Goal: Browse casually

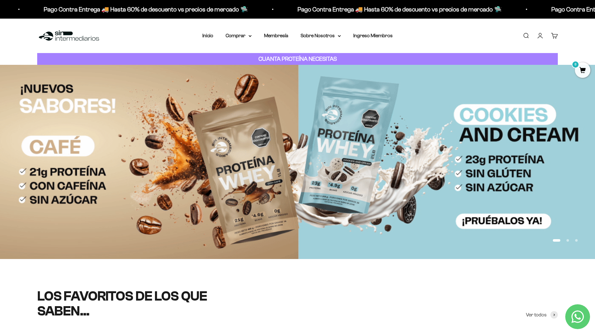
scroll to position [74, 0]
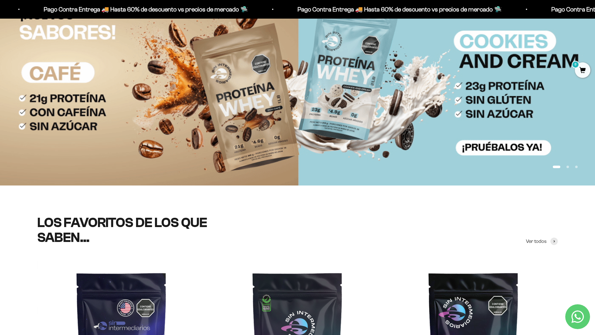
scroll to position [162, 0]
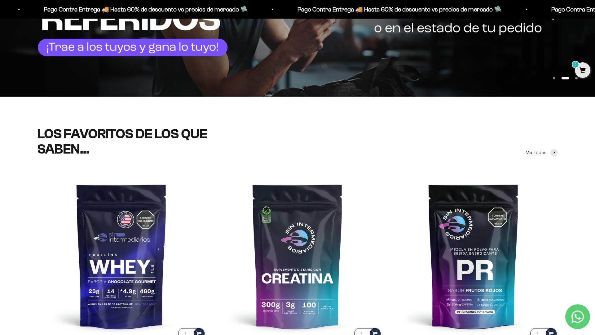
scroll to position [244, 0]
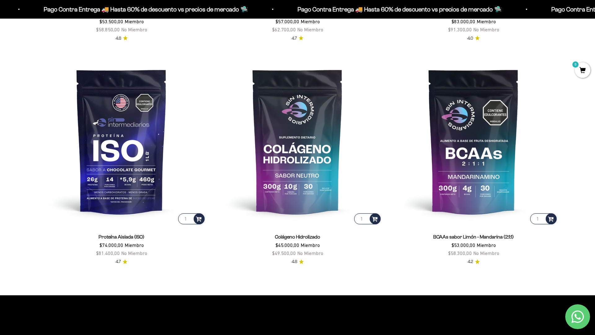
scroll to position [583, 0]
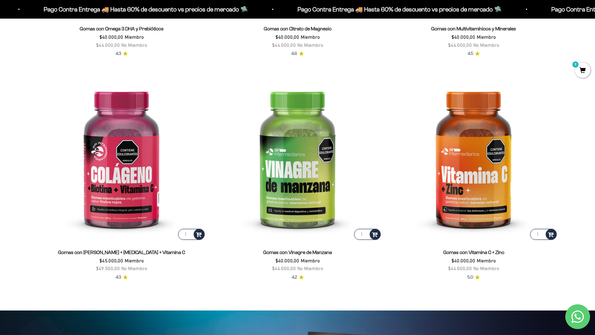
click at [595, 14] on html "Ir al contenido Pago Contra Entrega 🚚 Hasta 60% de descuento vs precios [PERSON…" at bounding box center [297, 313] width 595 height 2996
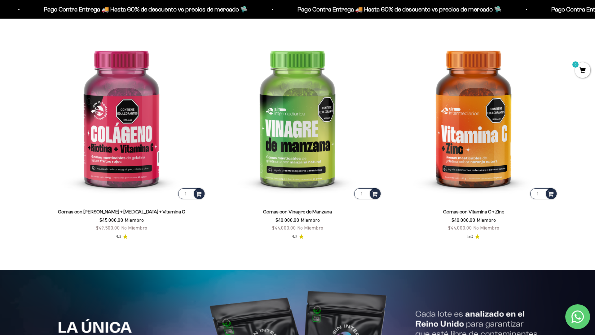
click at [595, 14] on html "Ir al contenido Pago Contra Entrega 🚚 Hasta 60% de descuento vs precios [PERSON…" at bounding box center [297, 272] width 595 height 2996
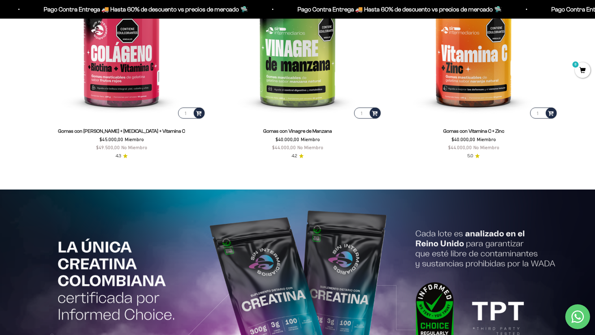
click at [595, 14] on html "Ir al contenido Pago Contra Entrega 🚚 Hasta 60% de descuento vs precios [PERSON…" at bounding box center [297, 191] width 595 height 2996
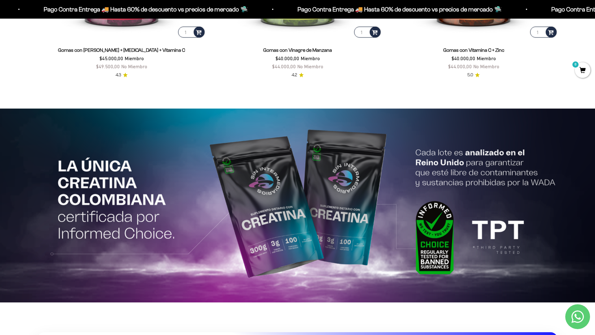
click at [595, 14] on html "Ir al contenido Pago Contra Entrega 🚚 Hasta 60% de descuento vs precios [PERSON…" at bounding box center [297, 110] width 595 height 2996
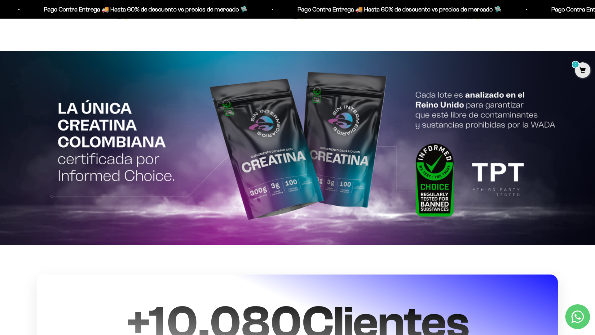
click at [595, 14] on html "Ir al contenido Pago Contra Entrega 🚚 Hasta 60% de descuento vs precios [PERSON…" at bounding box center [297, 53] width 595 height 2997
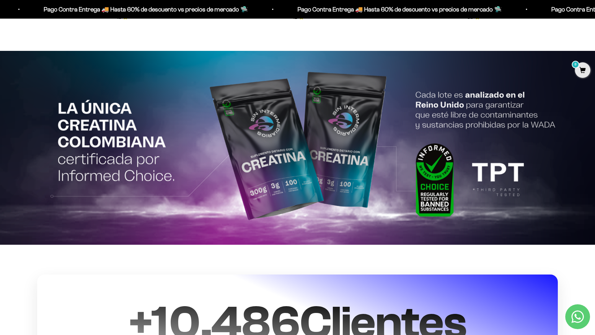
scroll to position [1529, 0]
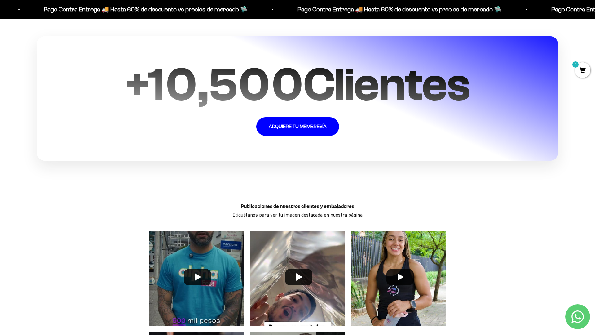
click at [470, 87] on span "+ 10,500 Clientes" at bounding box center [298, 84] width 345 height 53
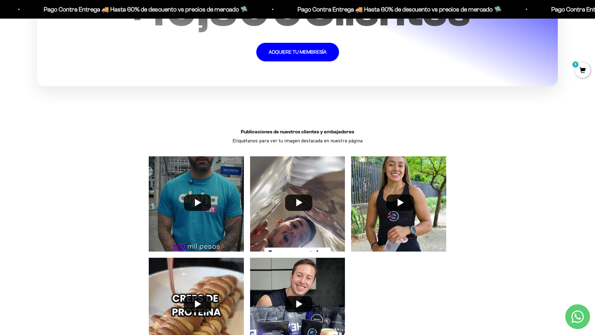
click at [555, 240] on div "Publicaciones de nuestros clientes y embajadores Etiquétanos para ver tu imagen…" at bounding box center [297, 248] width 521 height 252
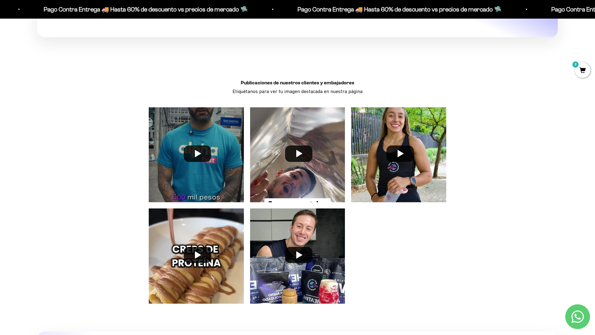
click at [574, 87] on div "Publicaciones de nuestros clientes y embajadores Etiquétanos para ver tu imagen…" at bounding box center [297, 199] width 595 height 252
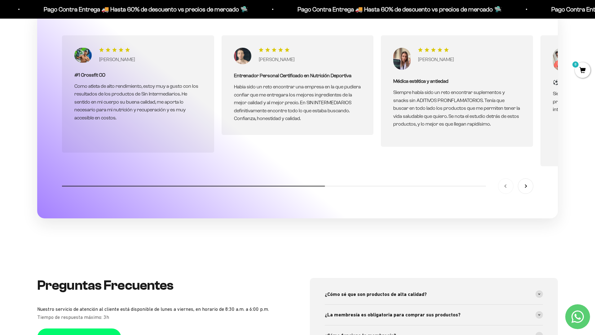
click at [574, 240] on section "[PERSON_NAME] #1 Crossfit CO Como atleta de alto rendimiento, estoy muy a gusto…" at bounding box center [297, 129] width 595 height 237
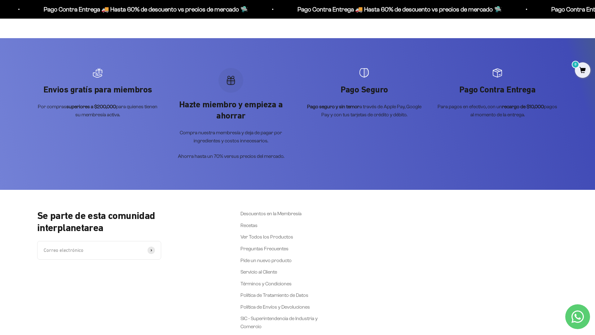
click at [558, 87] on div "Envios gratís para miembros Por compras superiores a $200,000 para quienes tien…" at bounding box center [297, 114] width 595 height 152
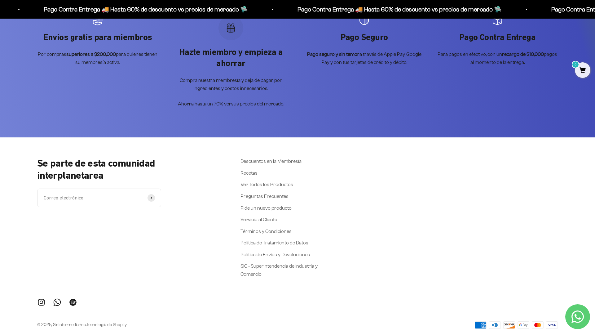
click at [558, 87] on div "Envios gratís para miembros Por compras superiores a $200,000 para quienes tien…" at bounding box center [297, 62] width 595 height 152
